Goal: Task Accomplishment & Management: Manage account settings

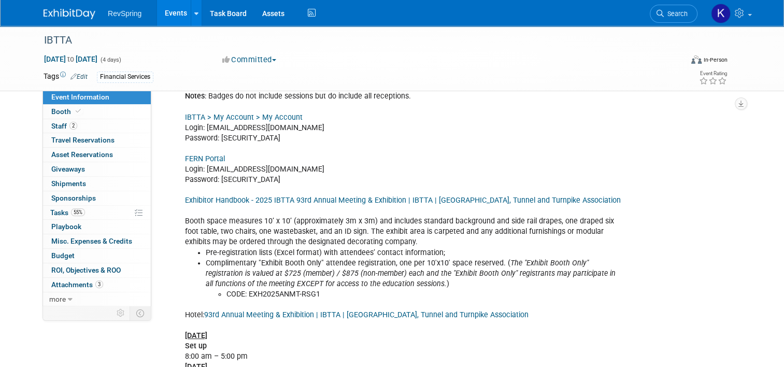
click at [170, 15] on link "Events" at bounding box center [176, 13] width 38 height 26
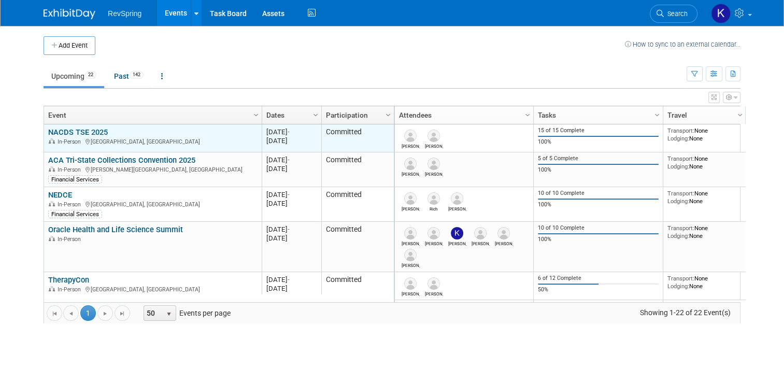
click at [80, 131] on link "NACDS TSE 2025" at bounding box center [78, 132] width 60 height 9
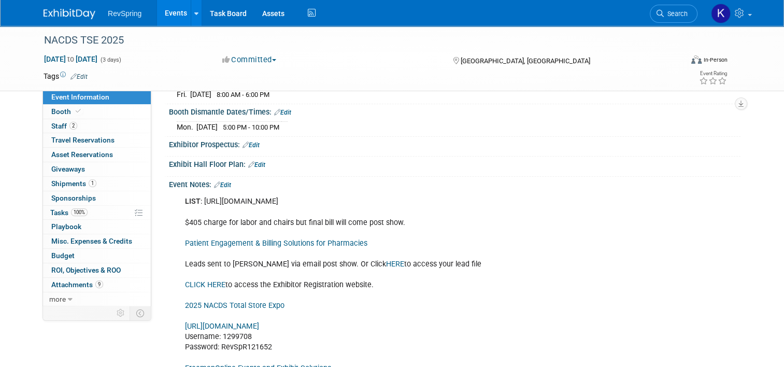
scroll to position [178, 0]
click at [386, 261] on link "HERE" at bounding box center [395, 263] width 18 height 9
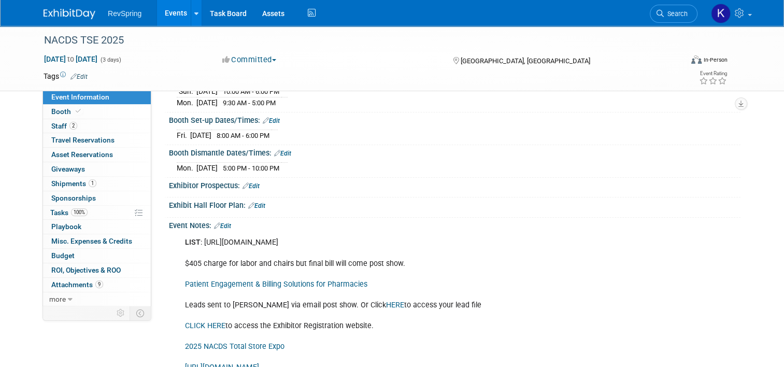
scroll to position [111, 0]
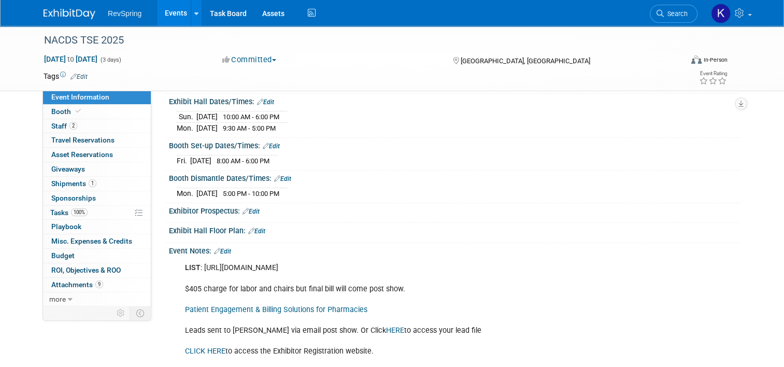
click at [220, 248] on link "Edit" at bounding box center [222, 251] width 17 height 7
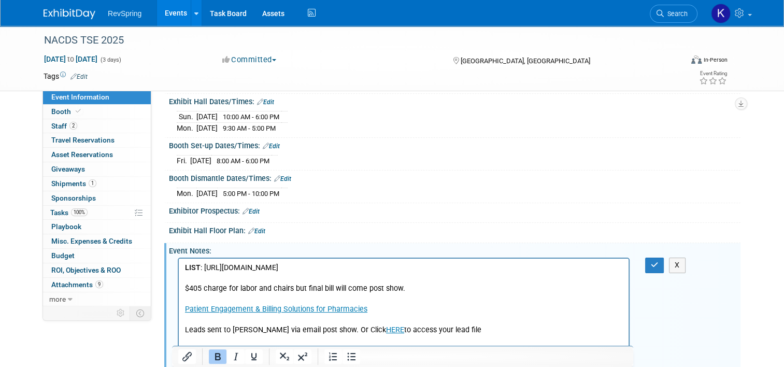
scroll to position [0, 0]
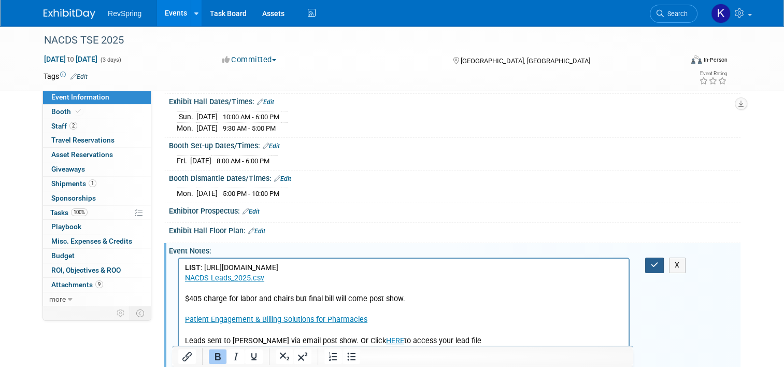
click at [657, 267] on button "button" at bounding box center [654, 265] width 19 height 15
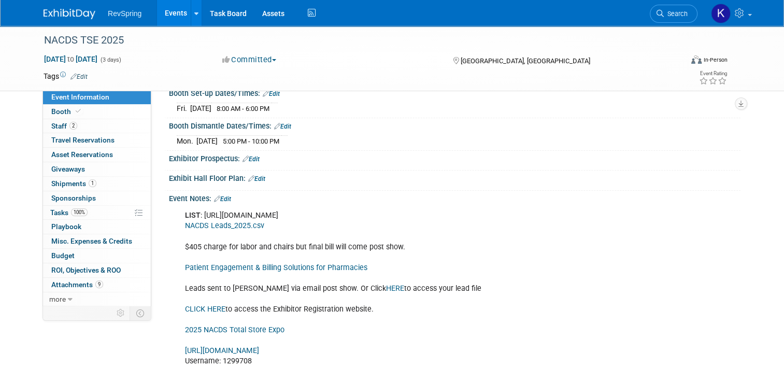
scroll to position [164, 0]
click at [166, 12] on link "Events" at bounding box center [176, 13] width 38 height 26
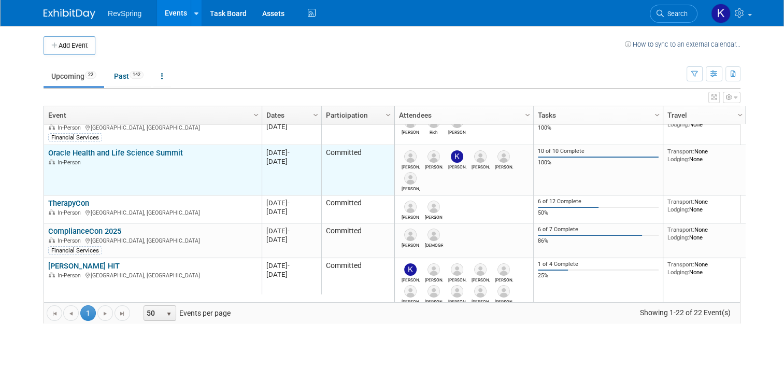
scroll to position [128, 0]
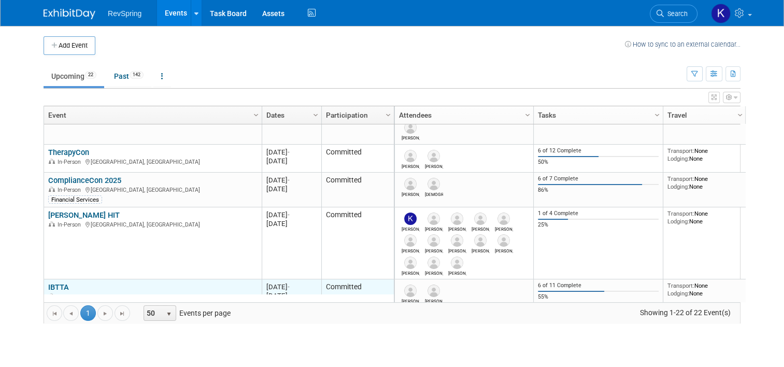
click at [52, 287] on link "IBTTA" at bounding box center [58, 287] width 21 height 9
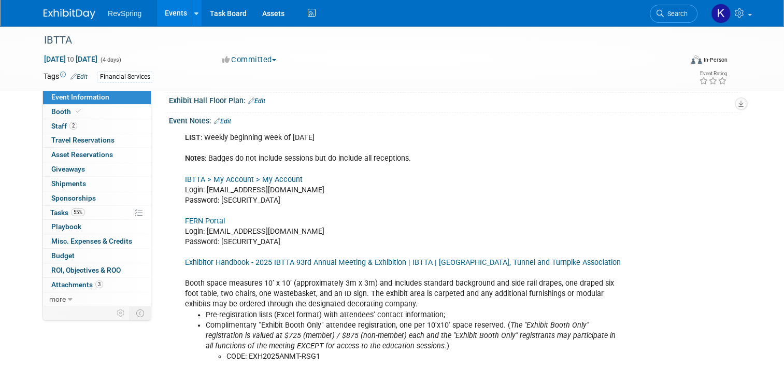
scroll to position [230, 0]
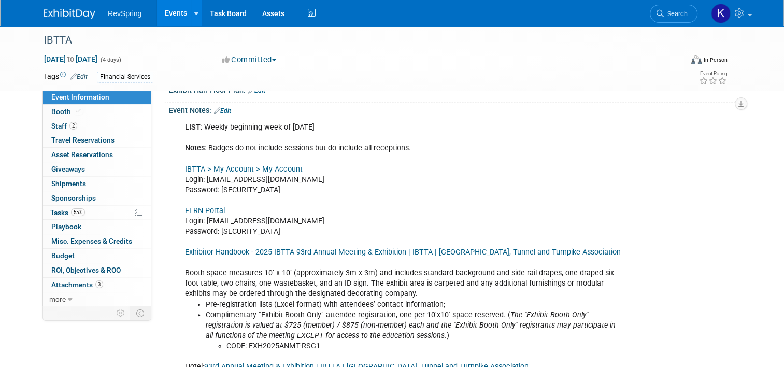
click at [238, 249] on link "Exhibitor Handbook - 2025 IBTTA 93rd Annual Meeting & Exhibition | IBTTA | [GEO…" at bounding box center [403, 252] width 436 height 9
click at [209, 209] on link "FERN Portal" at bounding box center [205, 210] width 40 height 9
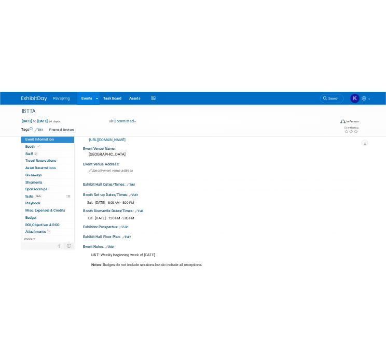
scroll to position [34, 0]
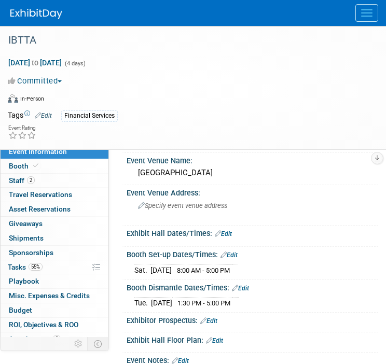
click at [232, 252] on link "Edit" at bounding box center [228, 254] width 17 height 7
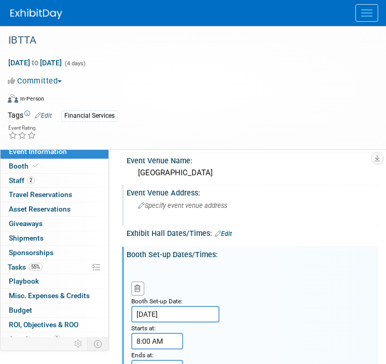
click at [256, 193] on div "Event Venue Address:" at bounding box center [251, 191] width 251 height 13
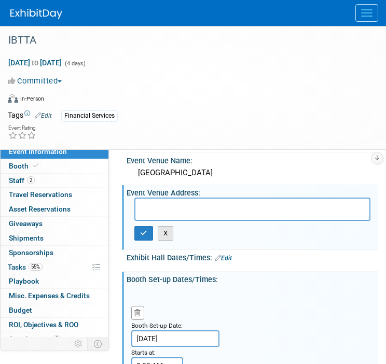
click at [169, 233] on button "X" at bounding box center [166, 233] width 16 height 15
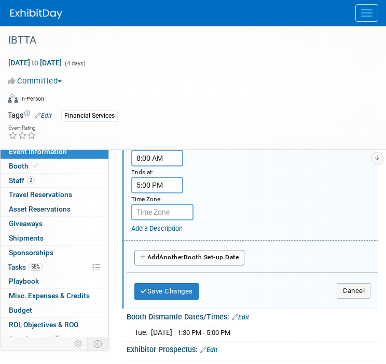
scroll to position [218, 0]
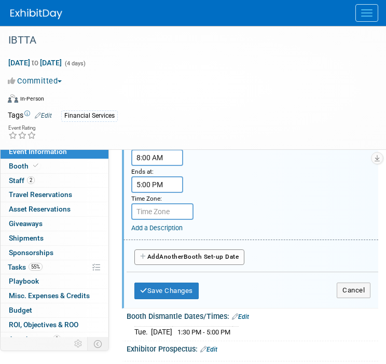
drag, startPoint x: 338, startPoint y: 287, endPoint x: 344, endPoint y: 299, distance: 13.7
click at [344, 299] on div "Save Changes Cancel" at bounding box center [252, 288] width 236 height 32
click at [346, 292] on button "Cancel" at bounding box center [353, 291] width 34 height 16
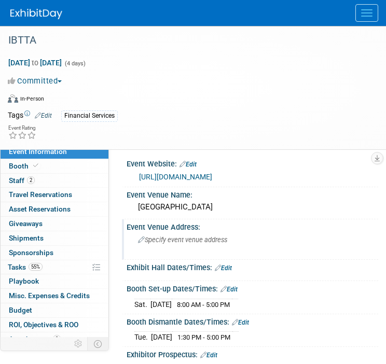
scroll to position [48, 0]
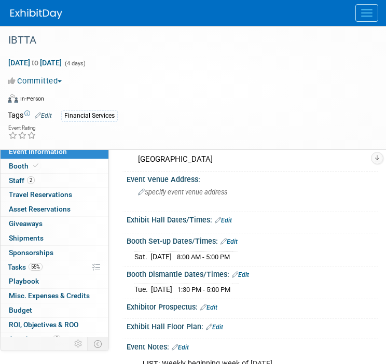
click at [230, 217] on link "Edit" at bounding box center [223, 220] width 17 height 7
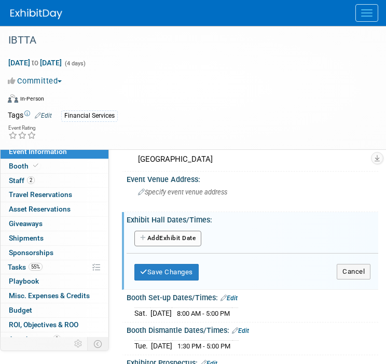
click at [216, 242] on div "Add Another Exhibit Date" at bounding box center [251, 239] width 251 height 20
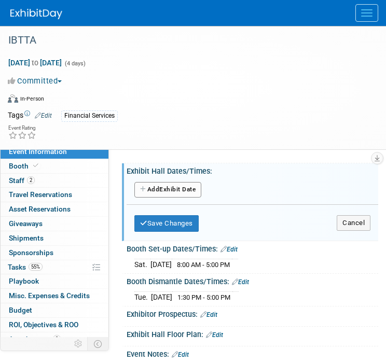
scroll to position [124, 0]
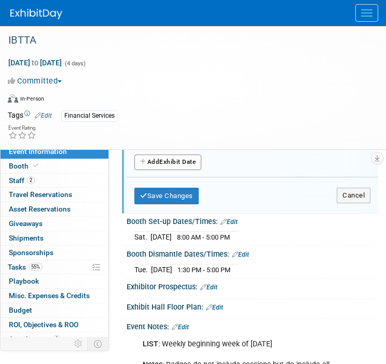
click at [177, 163] on button "Add Another Exhibit Date" at bounding box center [167, 162] width 67 height 16
select select "9"
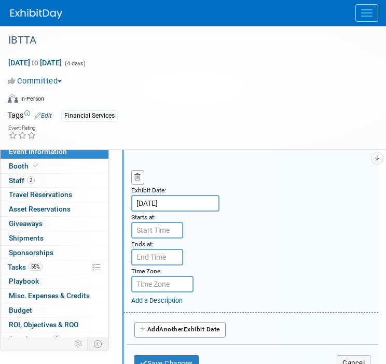
click at [182, 203] on input "[DATE]" at bounding box center [175, 203] width 88 height 17
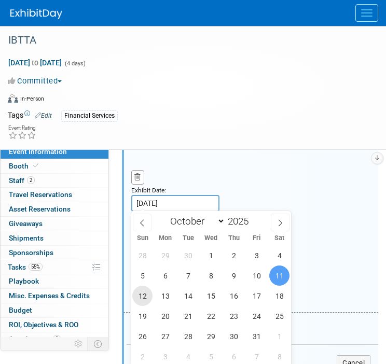
click at [145, 292] on span "12" at bounding box center [142, 296] width 20 height 20
type input "[DATE]"
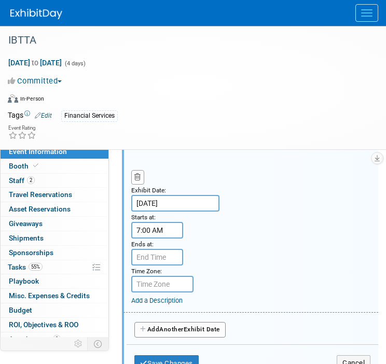
click at [154, 226] on input "7:00 AM" at bounding box center [157, 230] width 52 height 17
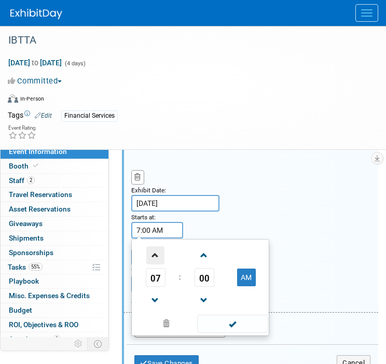
click at [154, 255] on span at bounding box center [155, 255] width 18 height 18
type input "11:00 AM"
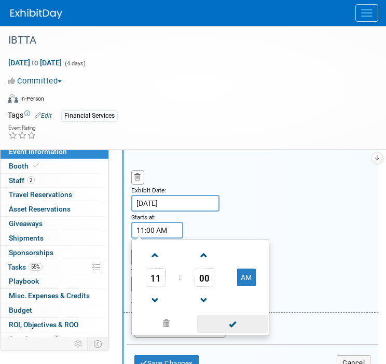
click at [210, 323] on span at bounding box center [232, 324] width 70 height 18
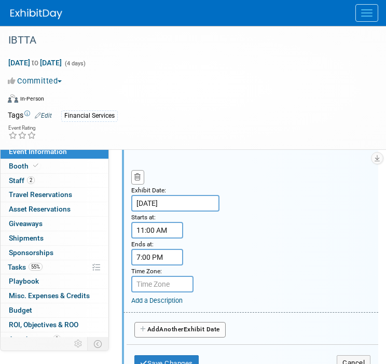
click at [166, 253] on input "7:00 PM" at bounding box center [157, 257] width 52 height 17
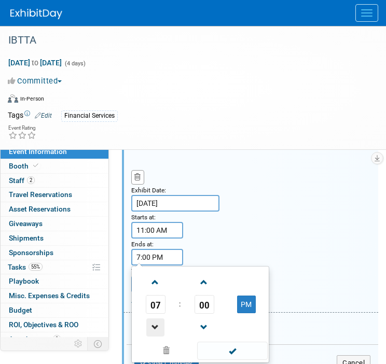
click at [154, 320] on span at bounding box center [155, 327] width 18 height 18
type input "3:00 PM"
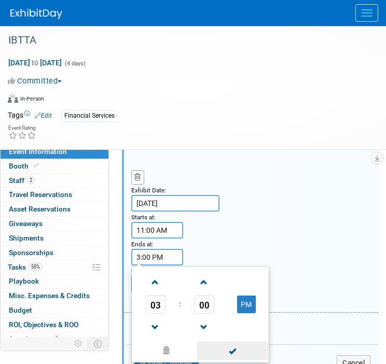
click at [227, 351] on span at bounding box center [232, 351] width 70 height 18
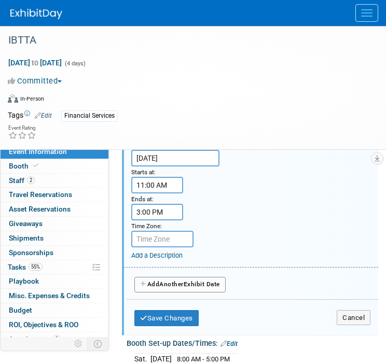
scroll to position [170, 0]
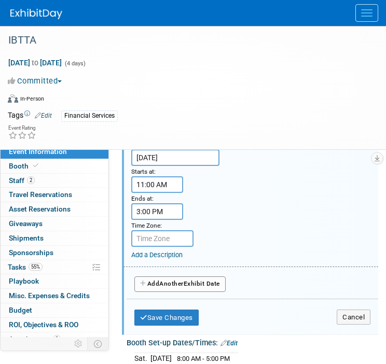
click at [195, 281] on button "Add Another Exhibit Date" at bounding box center [179, 284] width 91 height 16
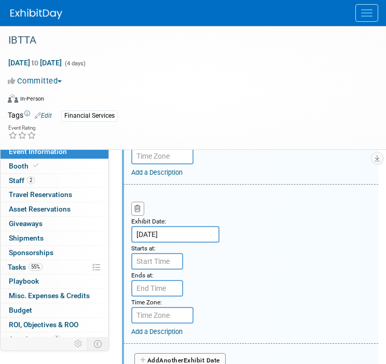
scroll to position [252, 0]
type input "7:00 AM"
click at [176, 253] on input "7:00 AM" at bounding box center [157, 260] width 52 height 17
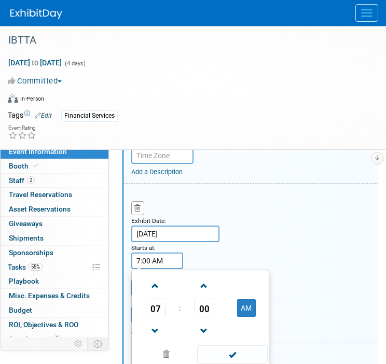
drag, startPoint x: 215, startPoint y: 349, endPoint x: 186, endPoint y: 318, distance: 42.9
click at [186, 318] on td at bounding box center [203, 330] width 43 height 26
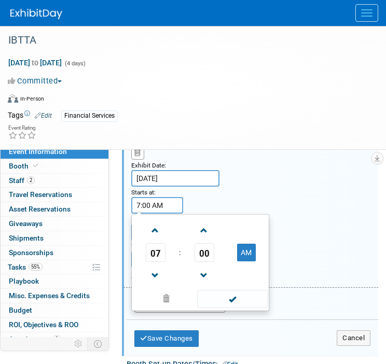
scroll to position [310, 0]
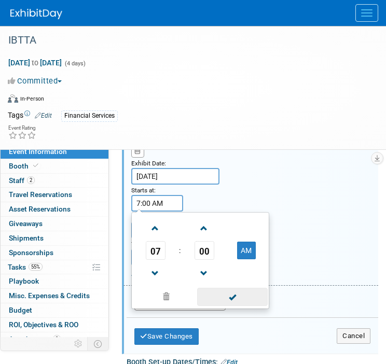
click at [238, 288] on span at bounding box center [232, 297] width 70 height 18
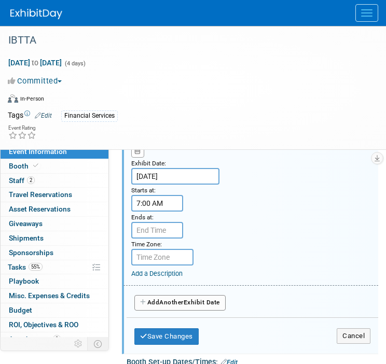
type input "7:00 PM"
click at [159, 222] on input "7:00 PM" at bounding box center [157, 230] width 52 height 17
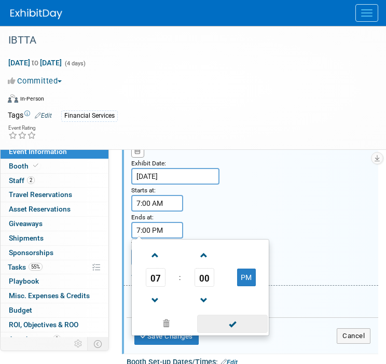
click at [222, 324] on span at bounding box center [232, 324] width 70 height 18
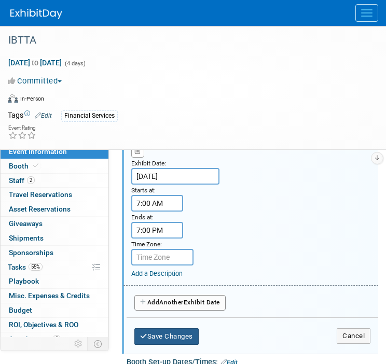
click at [180, 333] on button "Save Changes" at bounding box center [166, 336] width 64 height 17
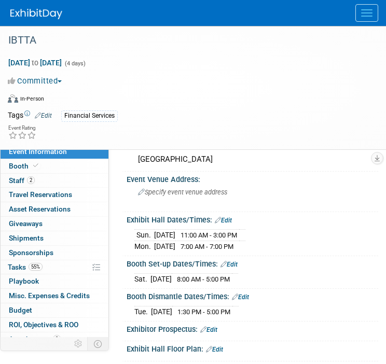
scroll to position [25, 0]
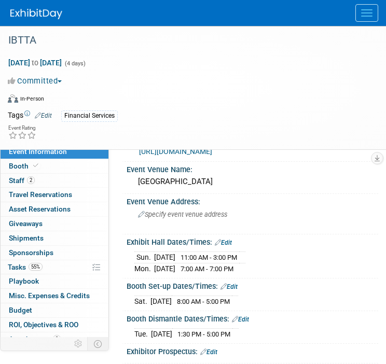
click at [229, 241] on link "Edit" at bounding box center [223, 242] width 17 height 7
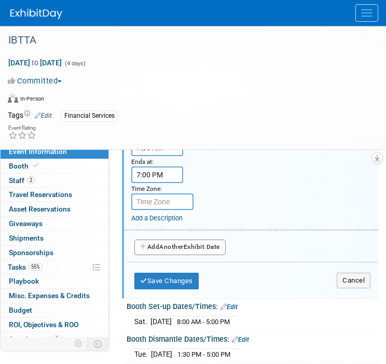
scroll to position [369, 0]
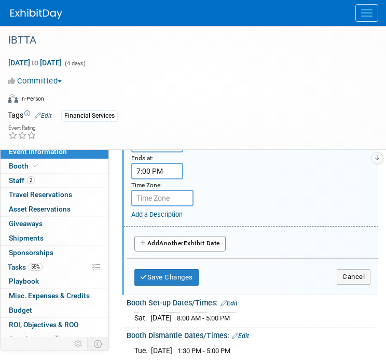
click at [184, 239] on span "Another" at bounding box center [171, 242] width 24 height 7
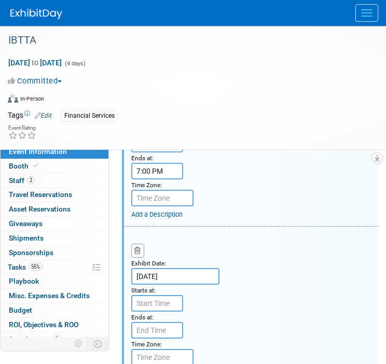
scroll to position [404, 0]
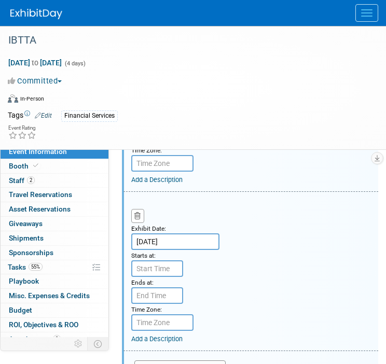
type input "7:00 AM"
click at [163, 266] on input "7:00 AM" at bounding box center [157, 268] width 52 height 17
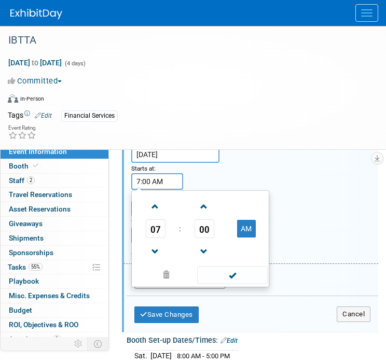
scroll to position [493, 0]
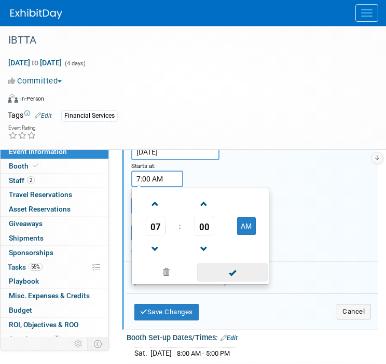
click at [207, 268] on span at bounding box center [232, 272] width 70 height 18
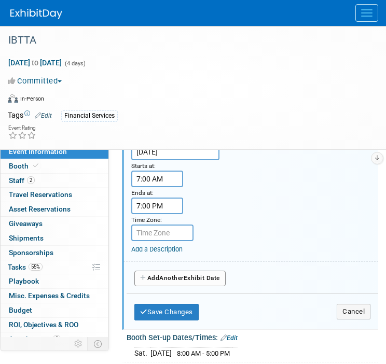
click at [160, 202] on input "7:00 PM" at bounding box center [157, 205] width 52 height 17
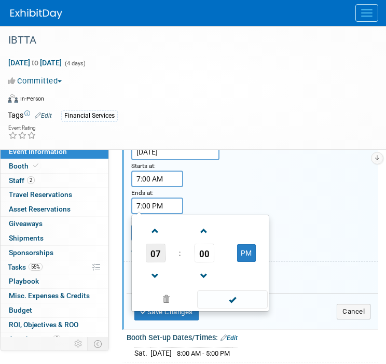
click at [153, 248] on span "07" at bounding box center [156, 253] width 20 height 19
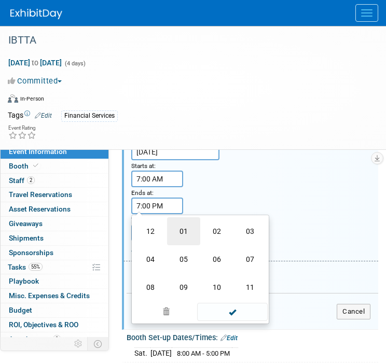
click at [175, 228] on td "01" at bounding box center [183, 231] width 33 height 28
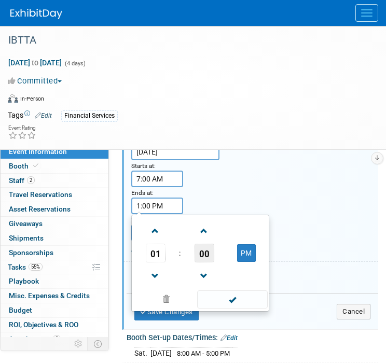
click at [205, 248] on span "00" at bounding box center [204, 253] width 20 height 19
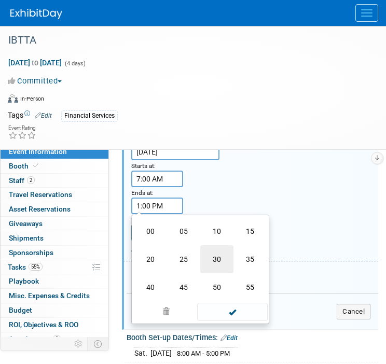
click at [216, 253] on td "30" at bounding box center [216, 259] width 33 height 28
type input "1:30 PM"
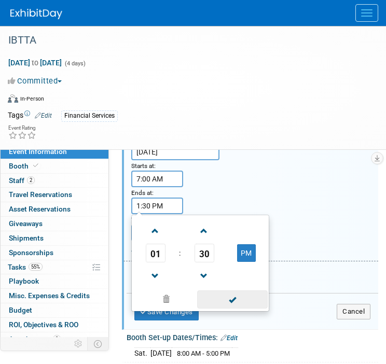
click at [216, 295] on span at bounding box center [232, 299] width 70 height 18
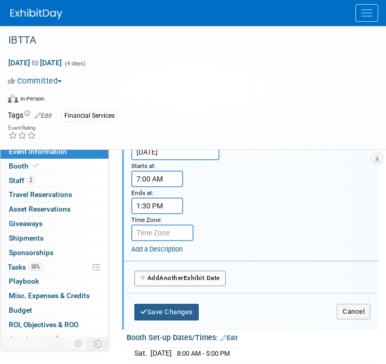
click at [174, 307] on button "Save Changes" at bounding box center [166, 312] width 64 height 17
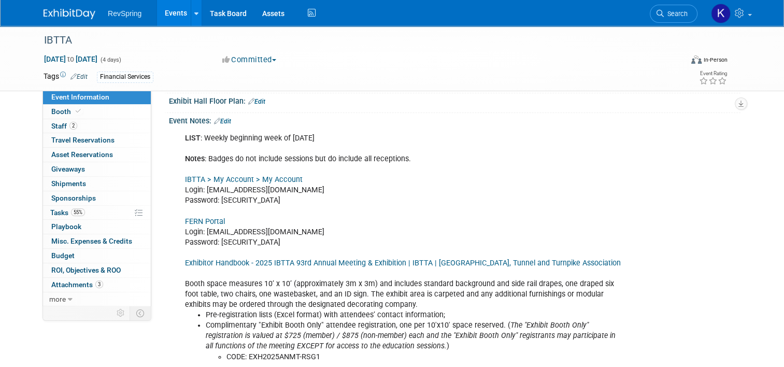
scroll to position [252, 0]
click at [95, 114] on link "Booth" at bounding box center [97, 112] width 108 height 14
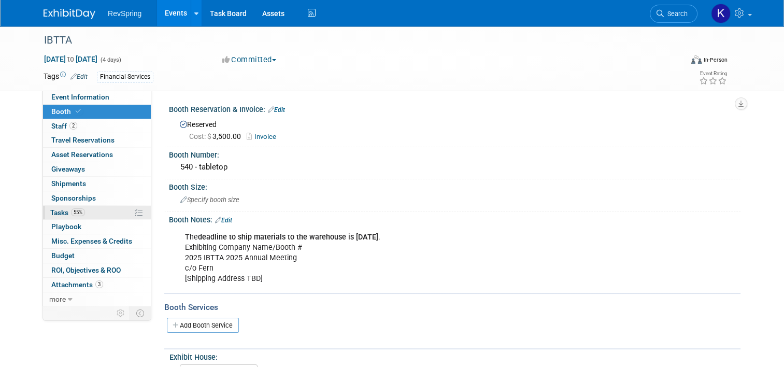
click at [92, 211] on link "55% Tasks 55%" at bounding box center [97, 213] width 108 height 14
